Goal: Task Accomplishment & Management: Use online tool/utility

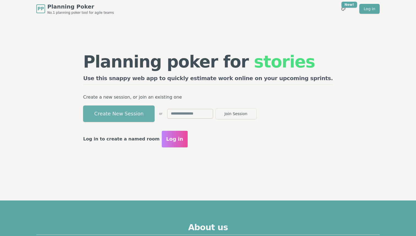
click at [152, 117] on button "Create New Session" at bounding box center [119, 113] width 72 height 17
click at [171, 95] on p "Create a new session, or join an existing one" at bounding box center [208, 97] width 250 height 8
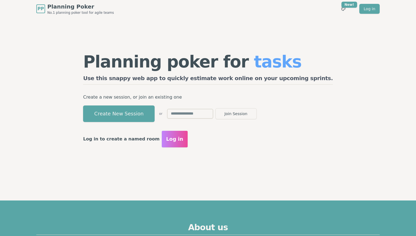
click at [198, 84] on h2 "Use this snappy web app to quickly estimate work online on your upcoming sprint…" at bounding box center [208, 79] width 250 height 10
click at [200, 77] on h2 "Use this snappy web app to quickly estimate work online on your upcoming sprint…" at bounding box center [208, 79] width 250 height 10
click at [333, 52] on div "Planning poker for epics Use this snappy web app to quickly estimate work onlin…" at bounding box center [208, 100] width 352 height 165
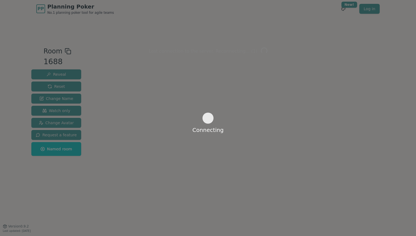
click at [211, 89] on div "Connecting" at bounding box center [208, 118] width 416 height 236
click at [198, 117] on div "Connecting" at bounding box center [208, 118] width 416 height 236
click at [391, 99] on div "Connecting" at bounding box center [208, 118] width 416 height 236
click at [275, 97] on div "Connecting" at bounding box center [208, 118] width 416 height 236
click at [198, 112] on div "Connecting" at bounding box center [208, 118] width 416 height 236
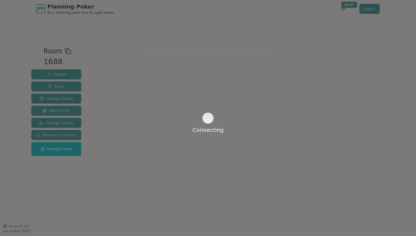
click at [210, 119] on div at bounding box center [208, 118] width 10 height 10
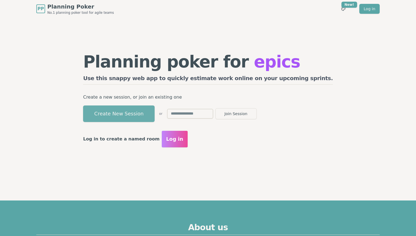
click at [155, 111] on button "Create New Session" at bounding box center [119, 113] width 72 height 17
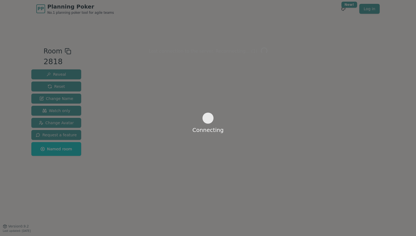
click at [253, 105] on div "Connecting" at bounding box center [208, 118] width 416 height 236
